Goal: Find specific page/section: Find specific page/section

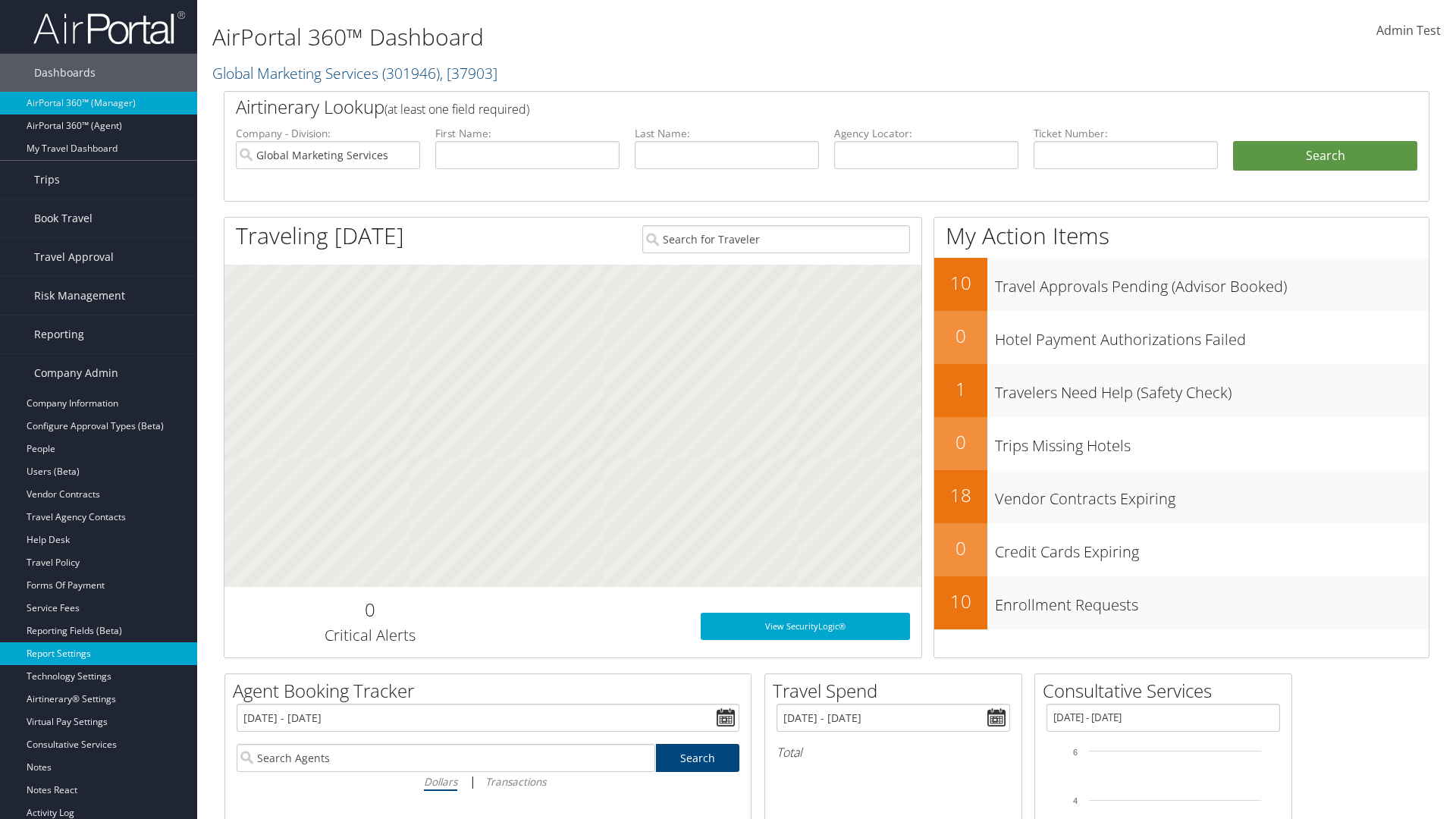
click at [99, 654] on link "Report Settings" at bounding box center [99, 654] width 197 height 23
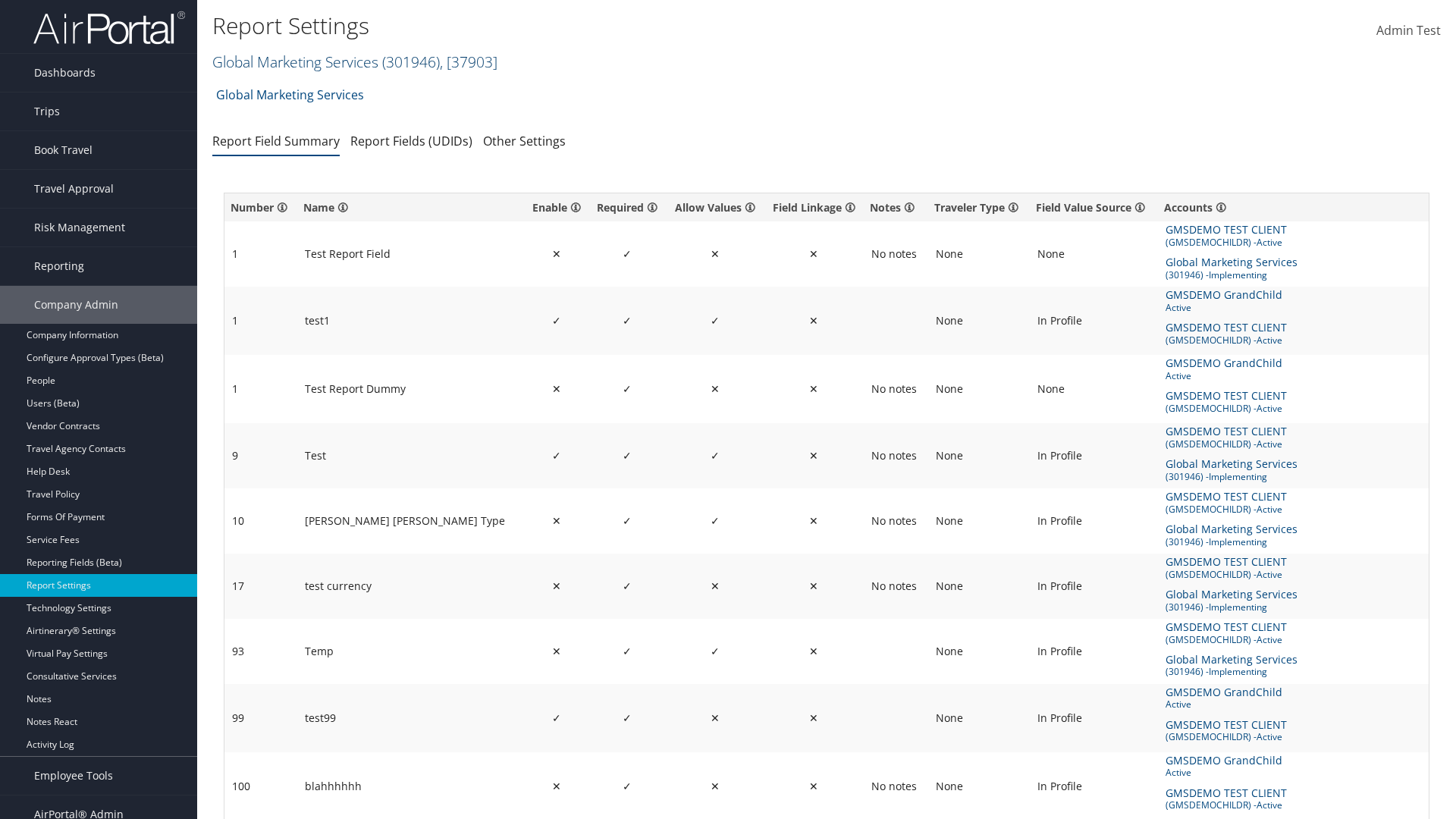
click at [293, 61] on link "Global Marketing Services ( 301946 ) , [ 37903 ]" at bounding box center [355, 61] width 285 height 20
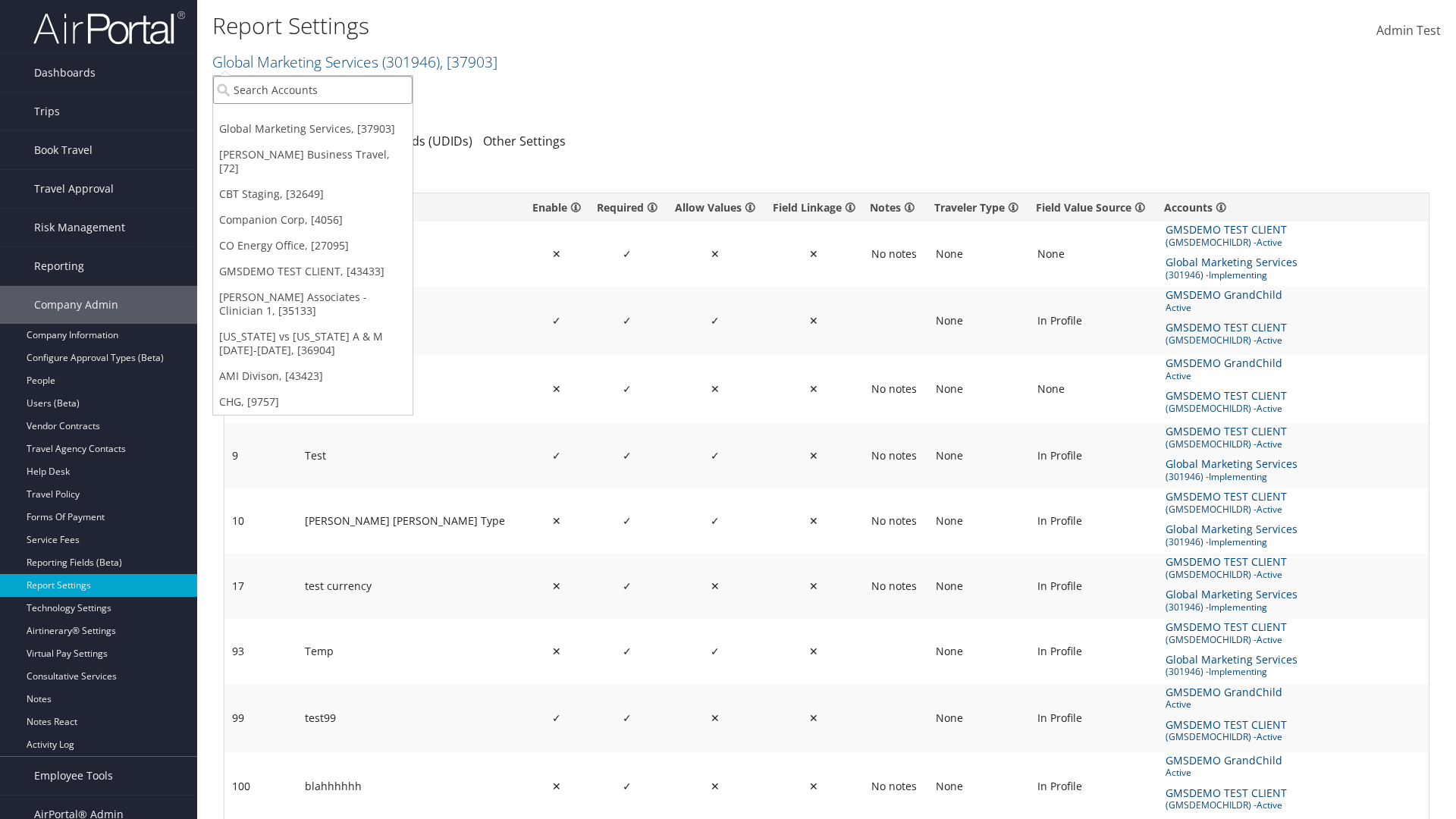
click at [313, 90] on input "search" at bounding box center [313, 90] width 200 height 28
type input "CBTSTG"
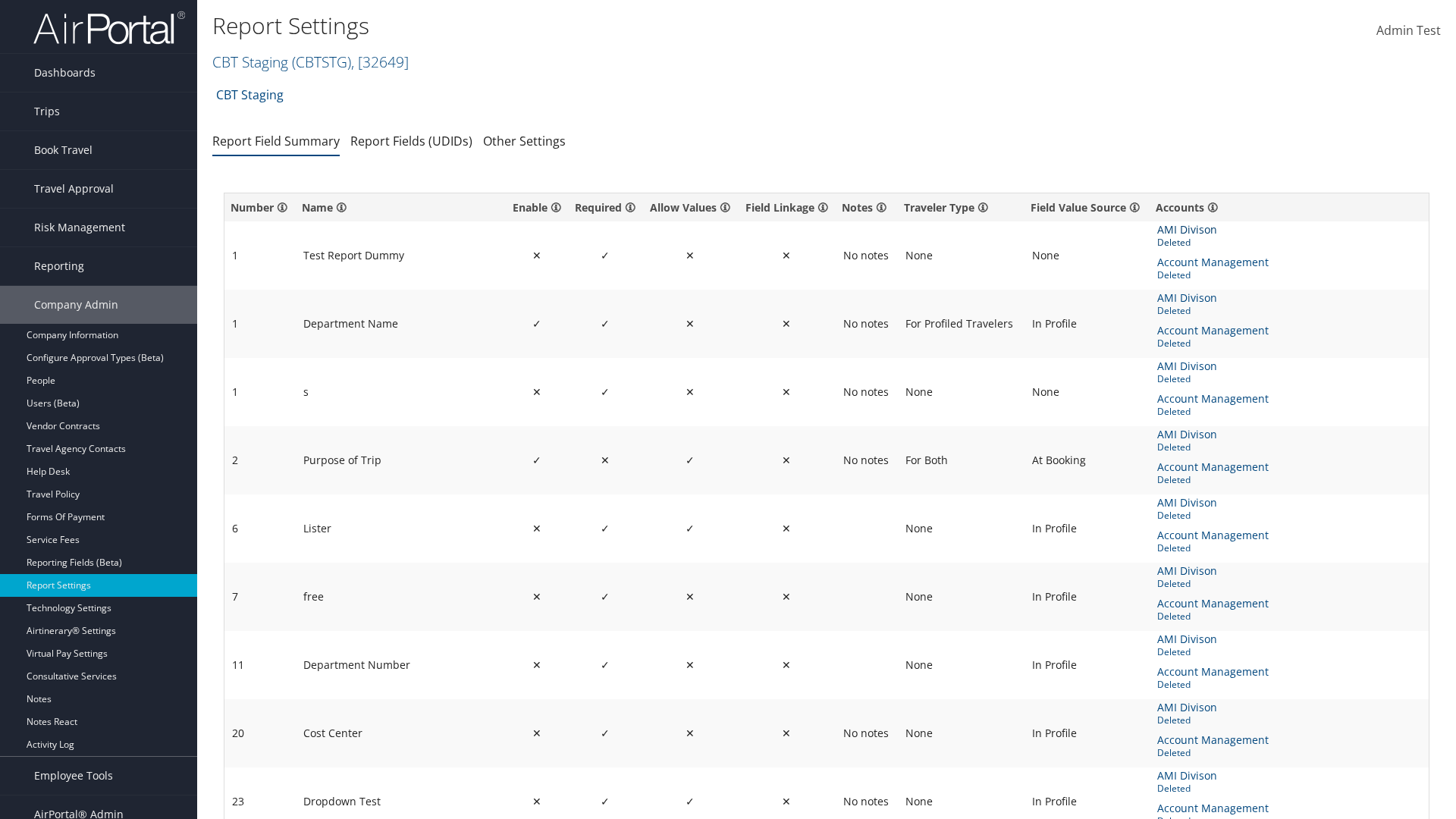
click at [1186, 230] on span "AMI Divison" at bounding box center [1188, 230] width 63 height 16
